Goal: Transaction & Acquisition: Purchase product/service

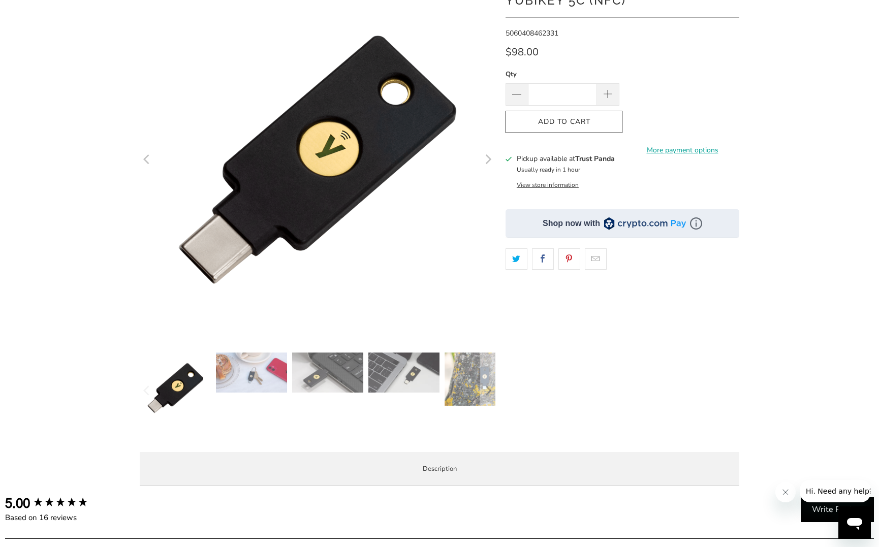
scroll to position [51, 0]
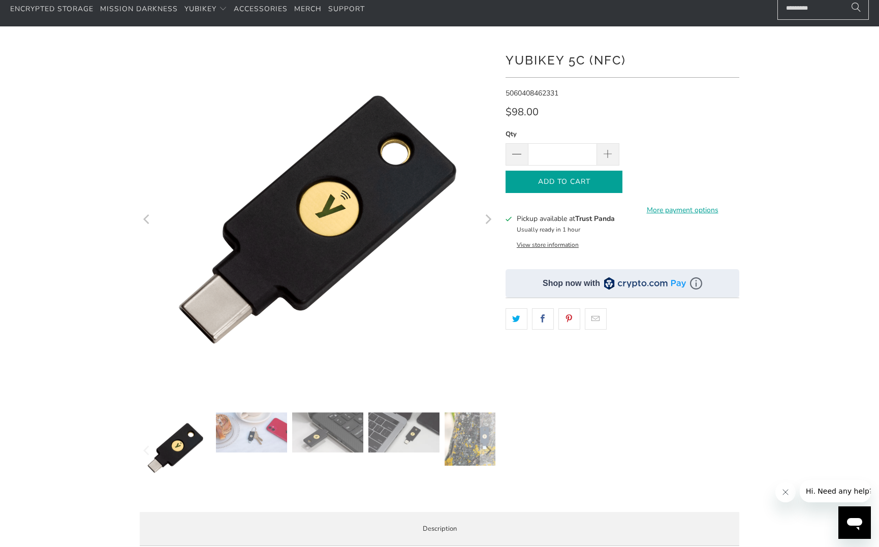
click at [610, 177] on button "Add to Cart" at bounding box center [564, 182] width 117 height 23
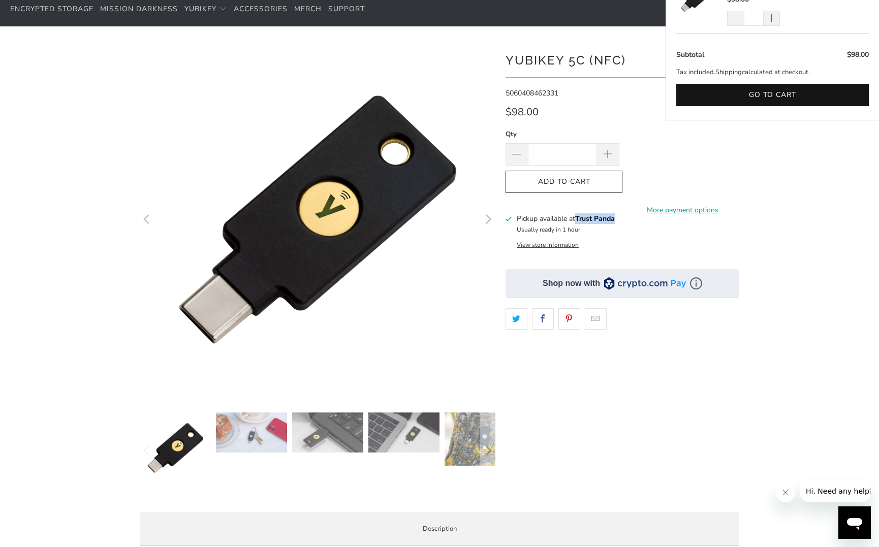
drag, startPoint x: 579, startPoint y: 217, endPoint x: 622, endPoint y: 216, distance: 42.7
click at [622, 216] on div "Pickup available at Trust Panda Usually ready in 1 hour View store information" at bounding box center [623, 230] width 234 height 35
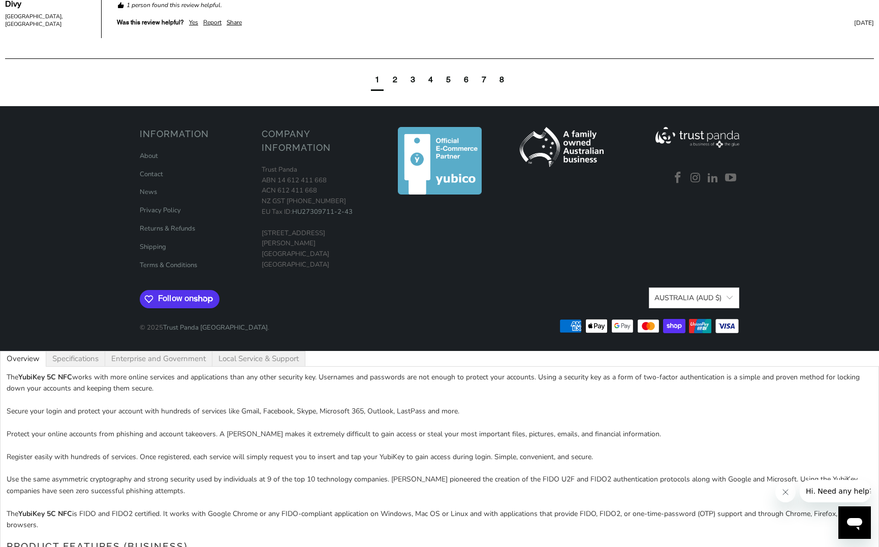
scroll to position [1472, 0]
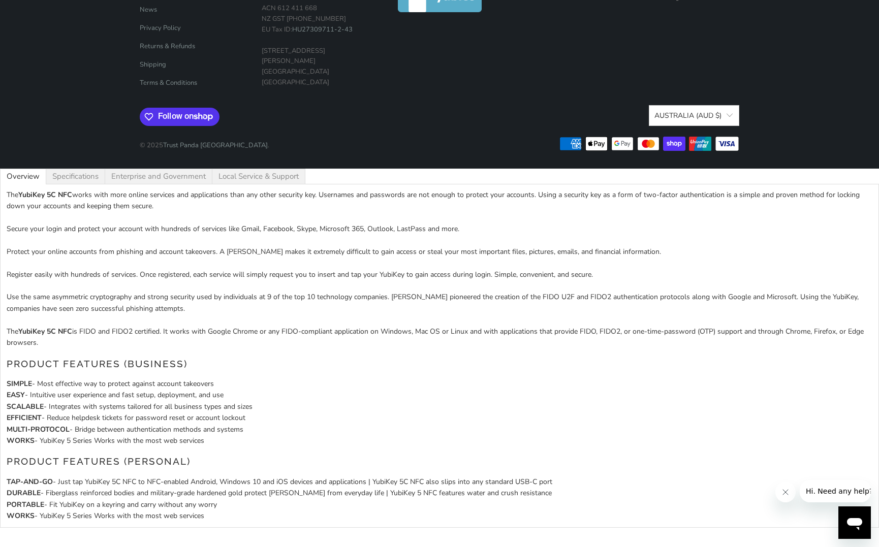
drag, startPoint x: 528, startPoint y: 49, endPoint x: 508, endPoint y: 420, distance: 371.0
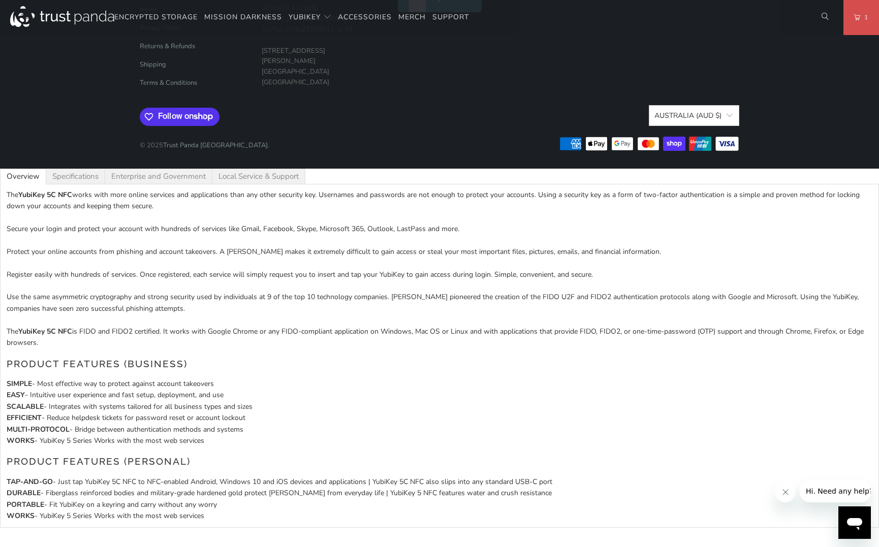
drag, startPoint x: 534, startPoint y: 472, endPoint x: 534, endPoint y: 438, distance: 34.1
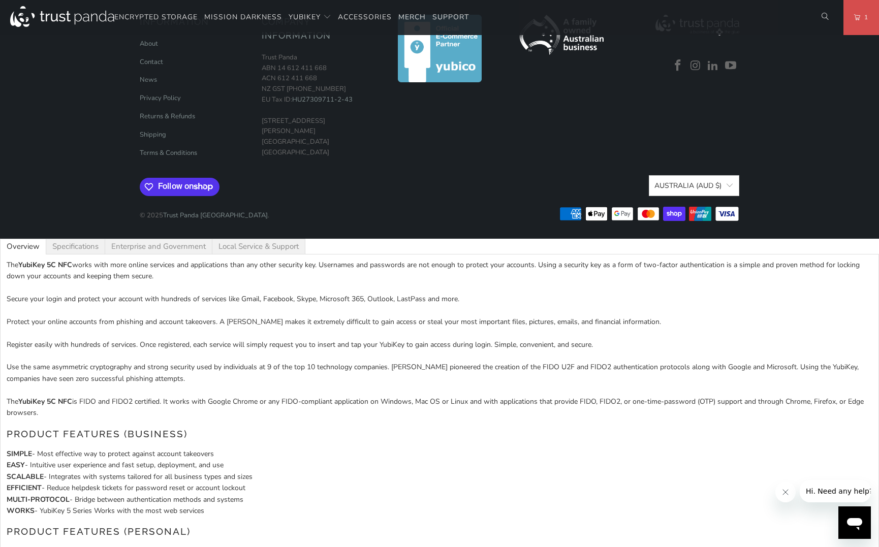
drag, startPoint x: 398, startPoint y: 341, endPoint x: 407, endPoint y: 285, distance: 57.0
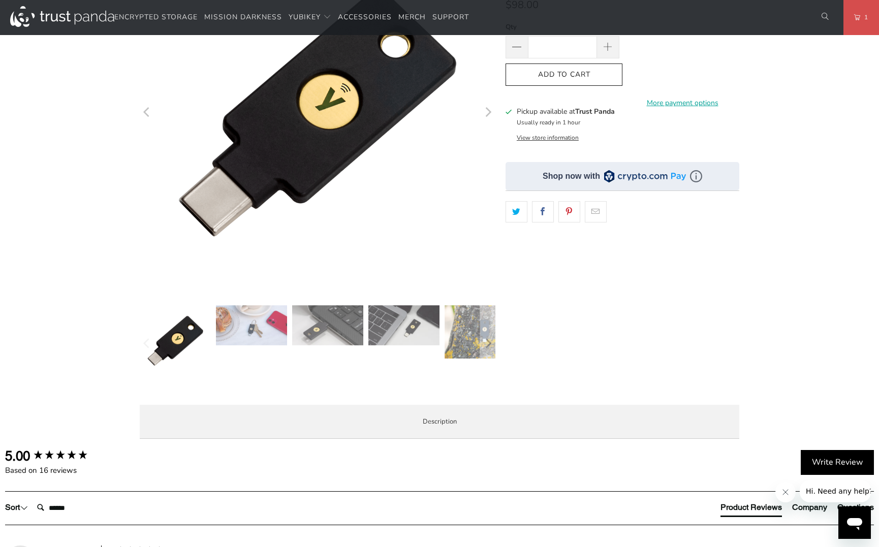
scroll to position [0, 0]
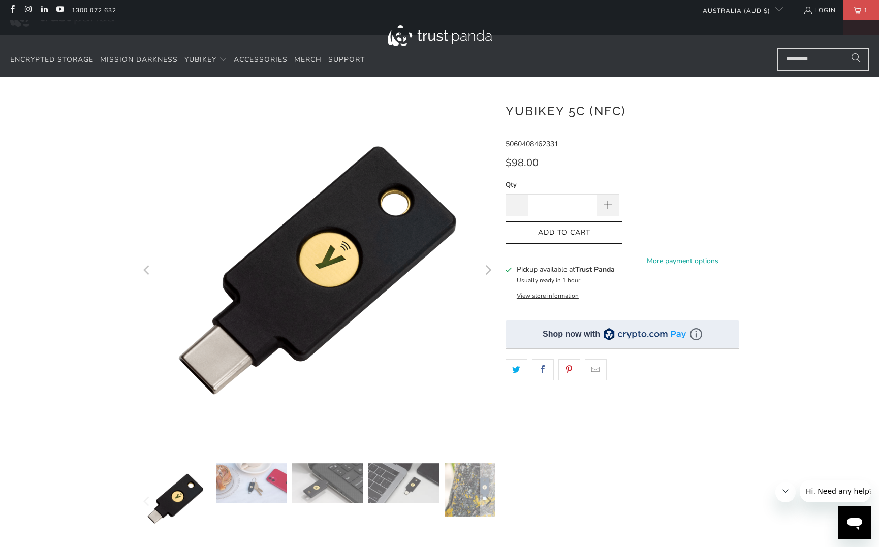
drag, startPoint x: 556, startPoint y: 310, endPoint x: 532, endPoint y: 74, distance: 237.0
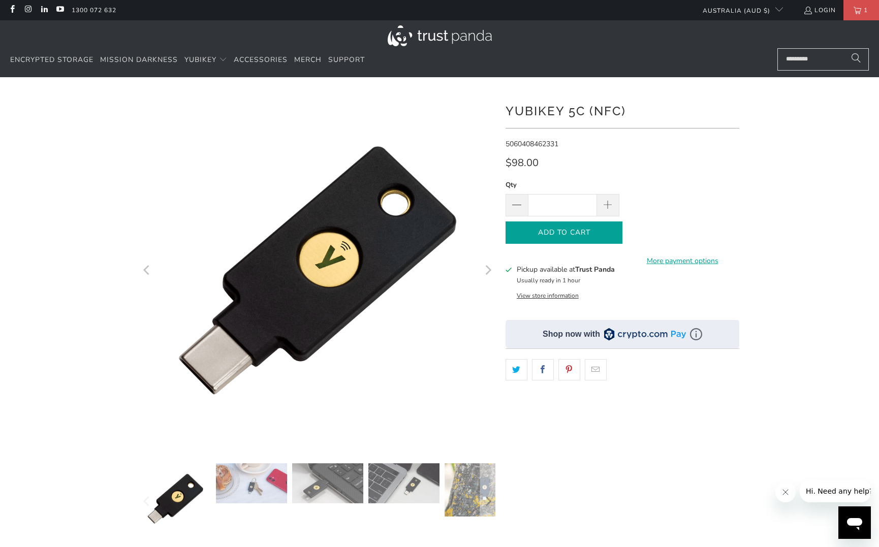
click at [565, 225] on icon "button" at bounding box center [564, 233] width 16 height 16
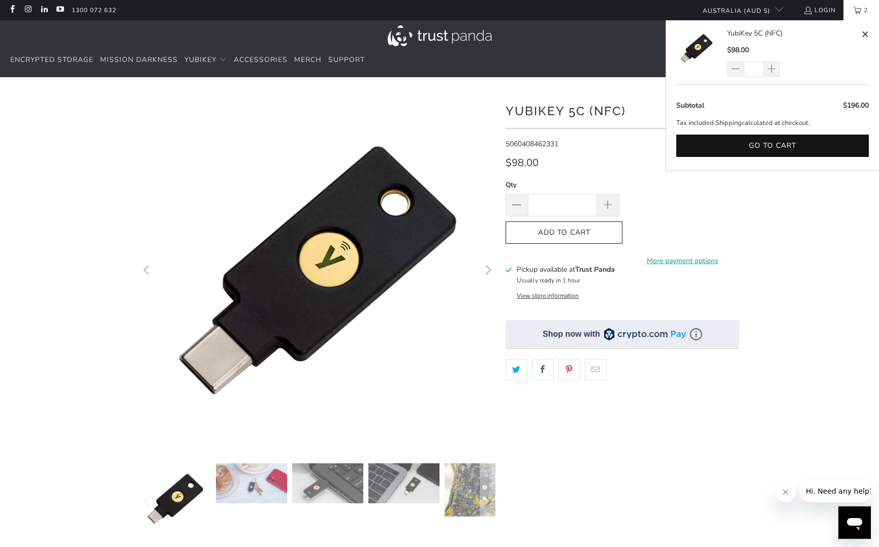
click at [861, 12] on span "2" at bounding box center [865, 10] width 9 height 20
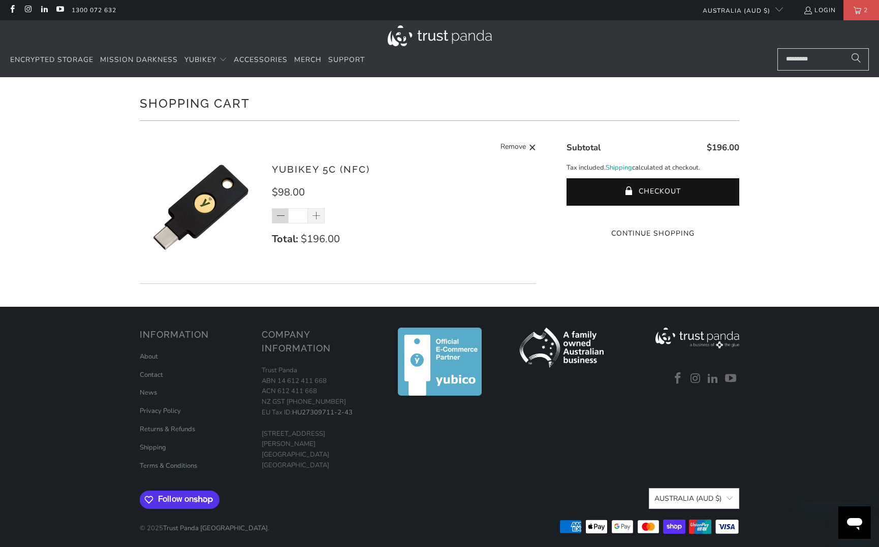
click at [276, 217] on span at bounding box center [281, 216] width 10 height 10
type input "*"
click at [726, 184] on button "Checkout" at bounding box center [653, 191] width 173 height 27
